Goal: Transaction & Acquisition: Purchase product/service

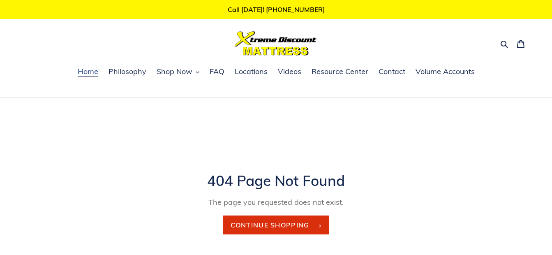
click at [97, 72] on span "Home" at bounding box center [88, 72] width 21 height 10
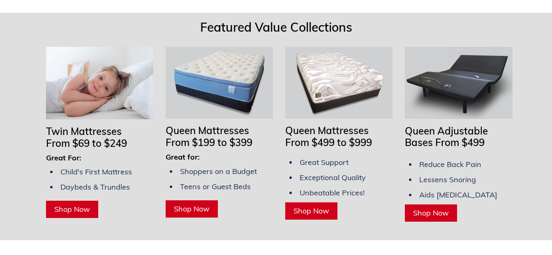
scroll to position [658, 0]
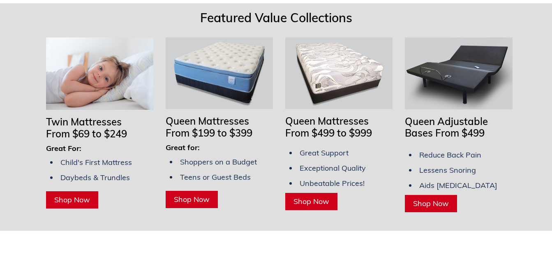
click at [236, 74] on img at bounding box center [219, 73] width 107 height 72
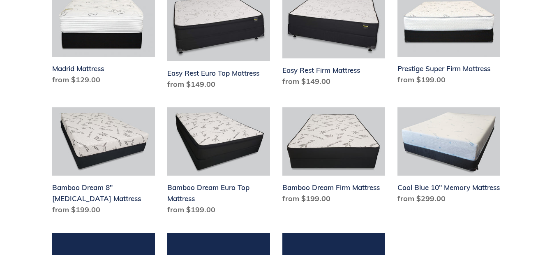
scroll to position [329, 0]
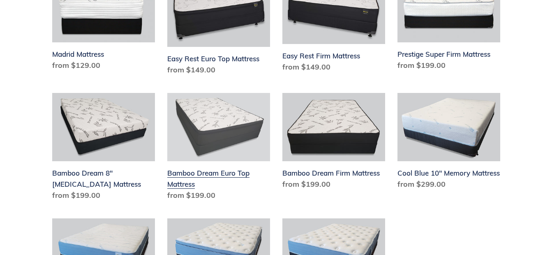
click at [214, 140] on link "Bamboo Dream Euro Top Mattress" at bounding box center [218, 148] width 103 height 111
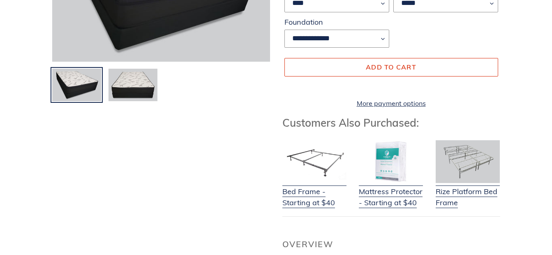
scroll to position [206, 0]
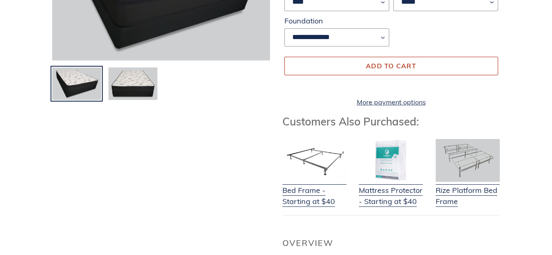
click at [350, 63] on button "Add to cart" at bounding box center [392, 66] width 214 height 18
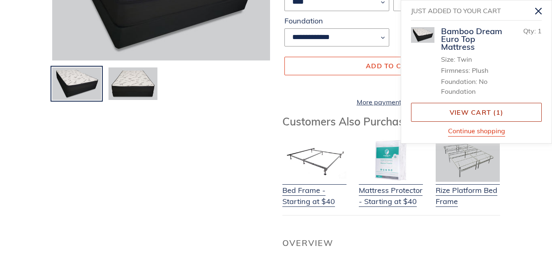
click at [449, 111] on link "View cart ( 1 )" at bounding box center [476, 112] width 131 height 19
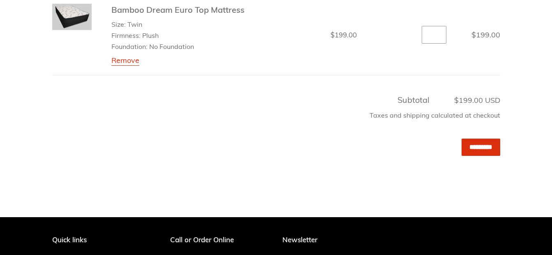
scroll to position [206, 0]
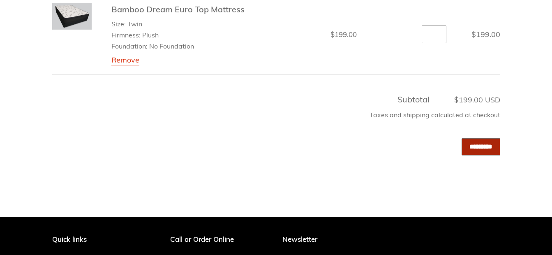
click at [462, 144] on input "*********" at bounding box center [481, 146] width 39 height 17
